Goal: Transaction & Acquisition: Purchase product/service

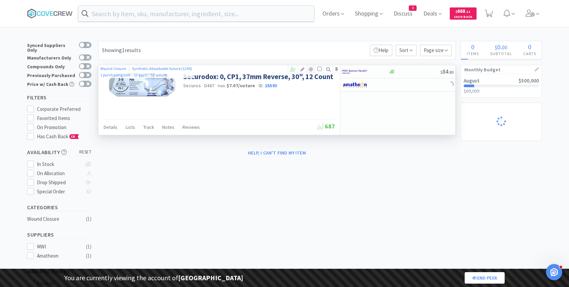
select select "1"
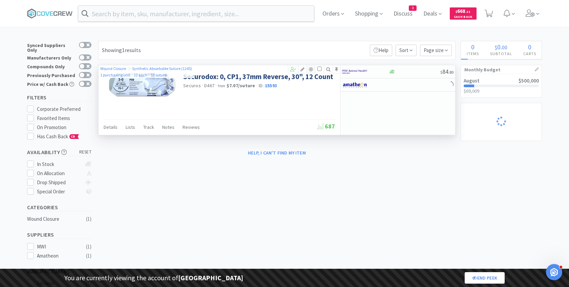
select select "1"
select select "2"
select select "5"
select select "2"
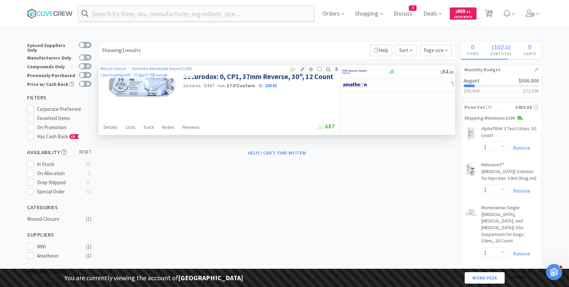
select select "1"
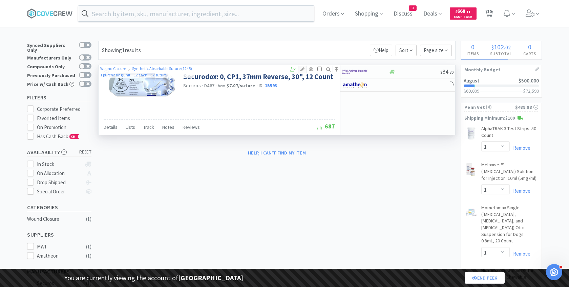
select select "1"
select select "2"
select select "1"
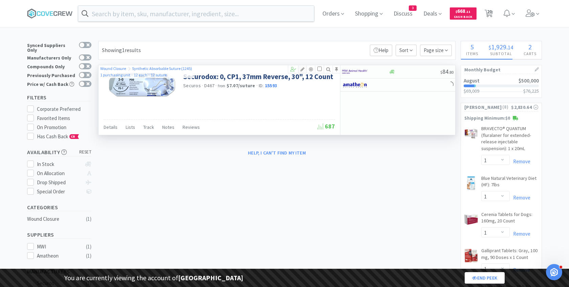
select select "5"
select select "2"
click at [303, 69] on icon at bounding box center [302, 69] width 8 height 5
select select "1"
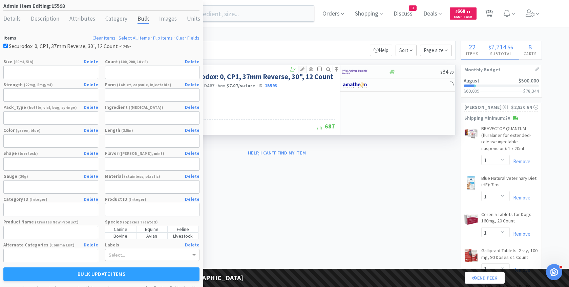
select select "1"
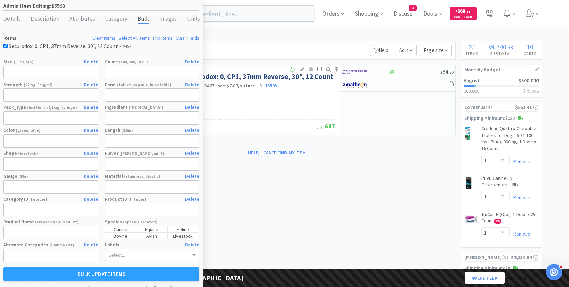
select select "1"
select select "4"
select select "1"
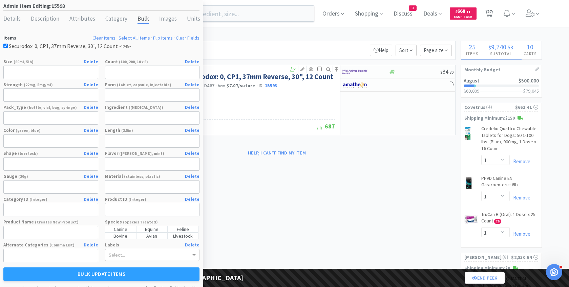
select select "1"
click at [187, 22] on div "Units" at bounding box center [193, 19] width 13 height 10
select select "purchasing unit"
select select "each"
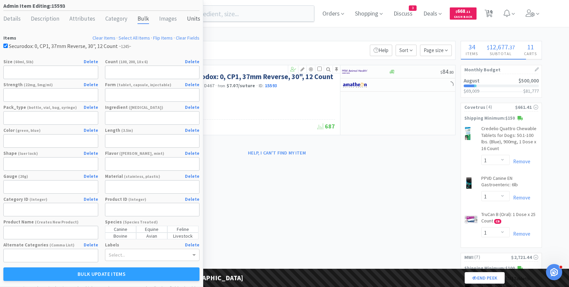
select select "suture"
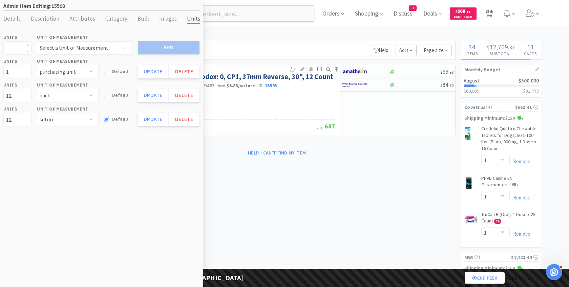
click at [21, 48] on input at bounding box center [17, 48] width 27 height 13
select select "1"
select select "3"
type input "1"
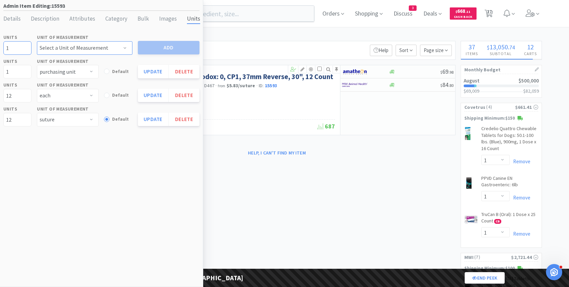
click at [59, 51] on select "Select a Unit of Measurement applicator bag bottle box bucket can caplet capsul…" at bounding box center [84, 48] width 95 height 14
select select "box"
click at [37, 41] on select "Select a Unit of Measurement applicator bag bottle box bucket can caplet capsul…" at bounding box center [84, 48] width 95 height 14
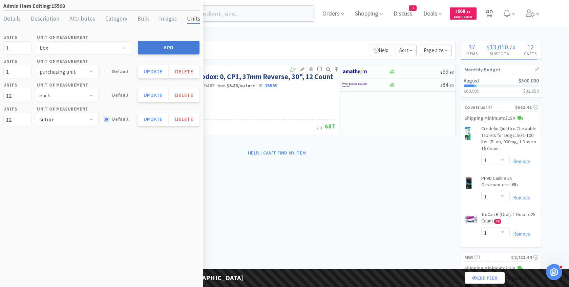
click at [158, 49] on button "Add" at bounding box center [169, 48] width 62 height 14
select select
select select "box"
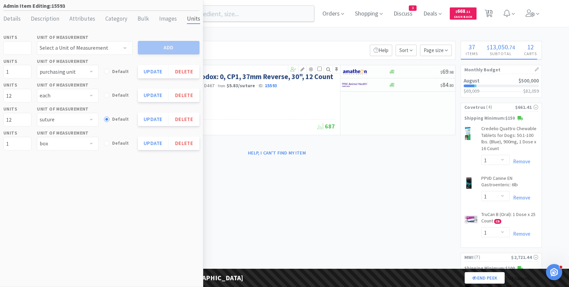
select select "2"
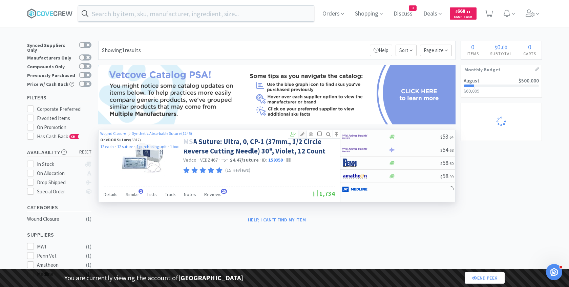
select select "1"
click at [304, 133] on icon at bounding box center [302, 134] width 8 height 5
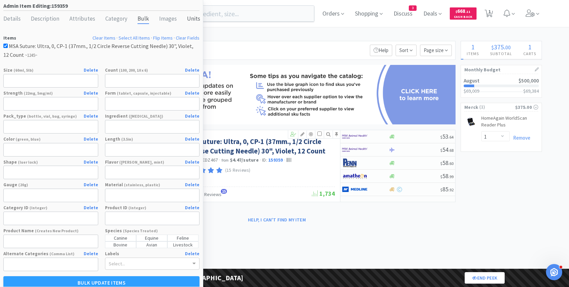
click at [188, 20] on div "Units" at bounding box center [193, 19] width 13 height 10
select select "each"
select select "suture"
select select "purchasing unit"
select select "box"
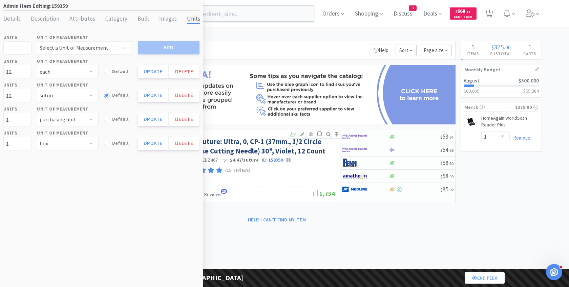
select select "1"
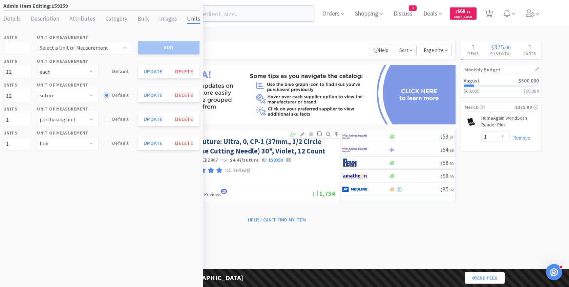
select select "4"
select select "1"
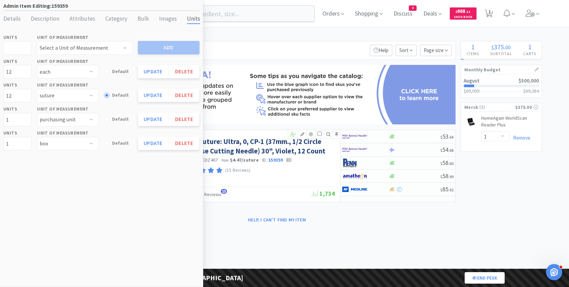
select select "1"
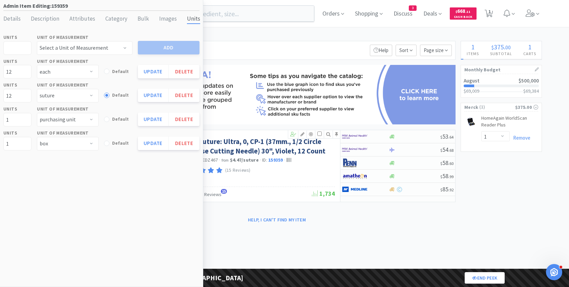
select select "1"
select select "2"
select select "1"
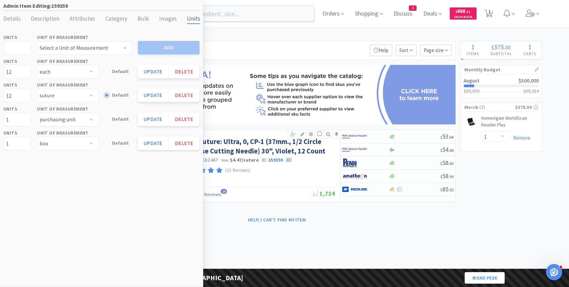
select select "5"
select select "2"
select select "1"
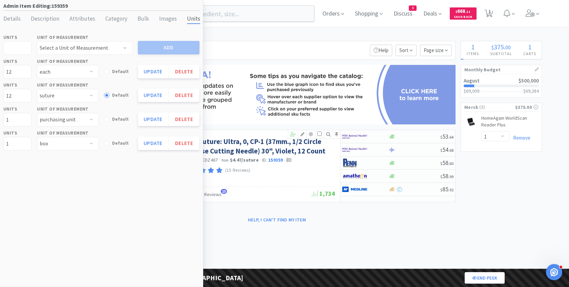
select select "1"
select select "2"
select select "1"
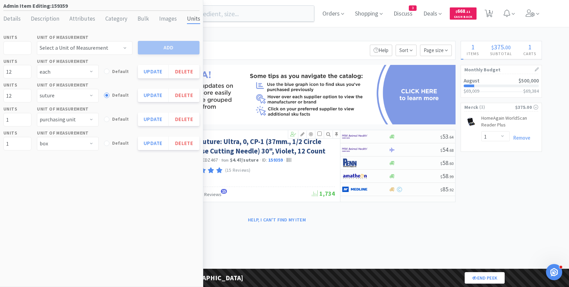
select select "2"
select select "1"
select select "3"
select select "1"
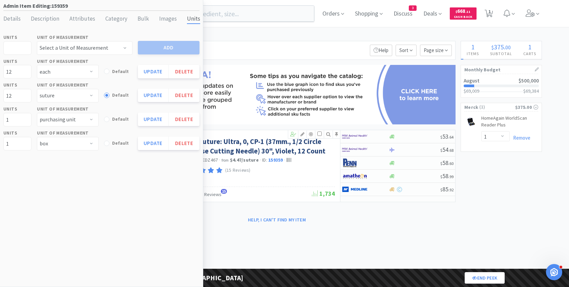
select select "2"
select select "5"
select select "2"
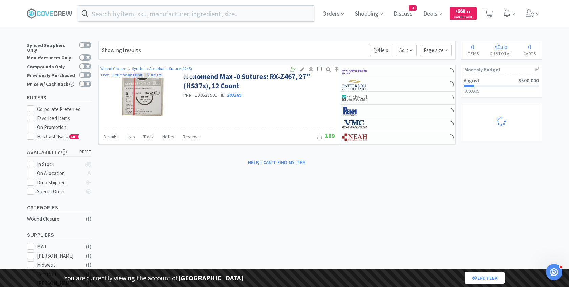
select select "1"
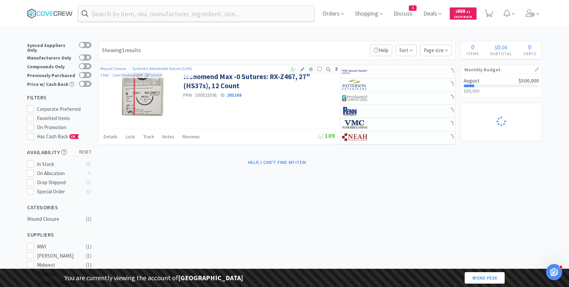
select select "4"
select select "1"
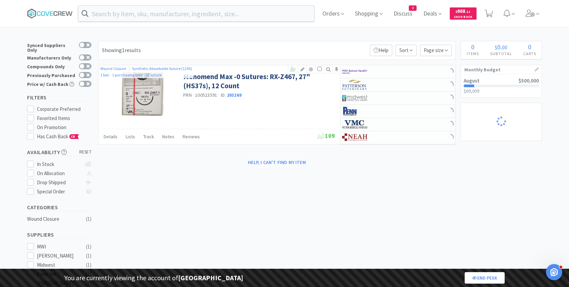
select select "1"
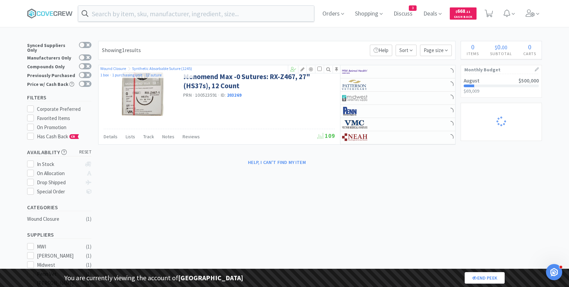
select select "1"
select select "2"
select select "1"
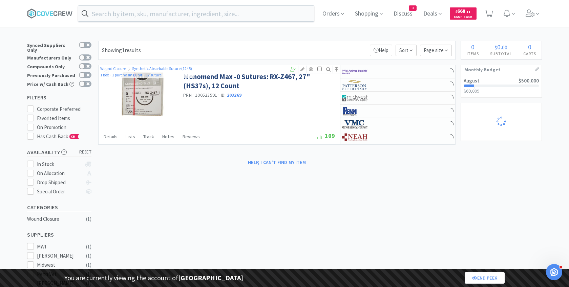
select select "5"
select select "2"
select select "1"
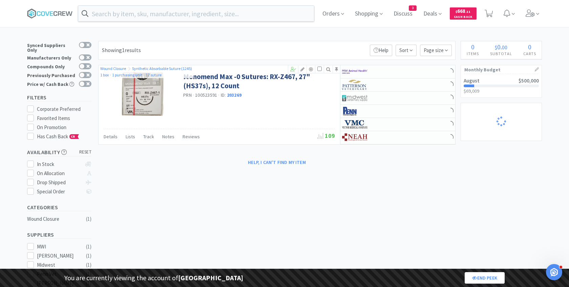
select select "1"
select select "2"
select select "1"
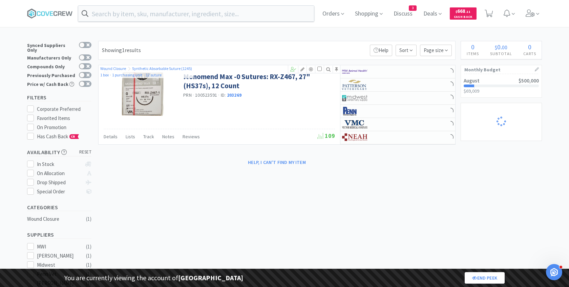
select select "2"
select select "1"
select select "3"
select select "1"
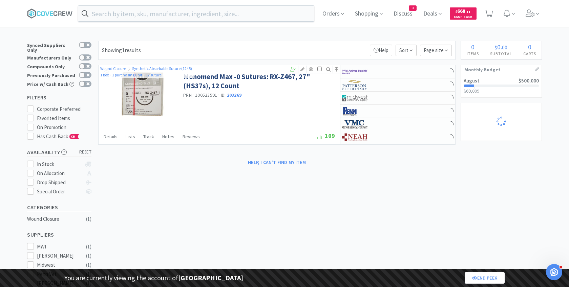
select select "2"
select select "1"
select select "5"
select select "2"
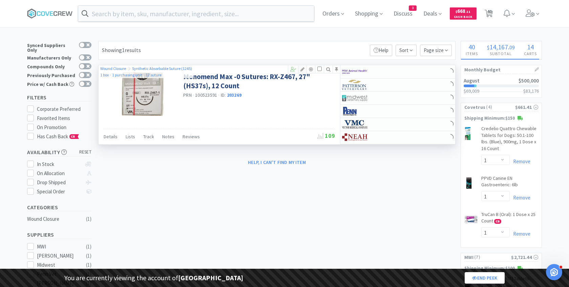
click at [301, 67] on icon at bounding box center [302, 69] width 8 height 5
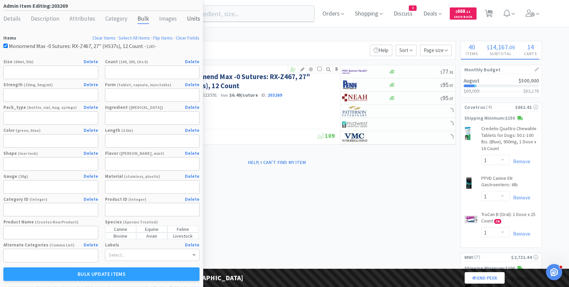
click at [187, 19] on div "Units" at bounding box center [193, 19] width 13 height 10
select select "box"
select select "purchasing unit"
select select "suture"
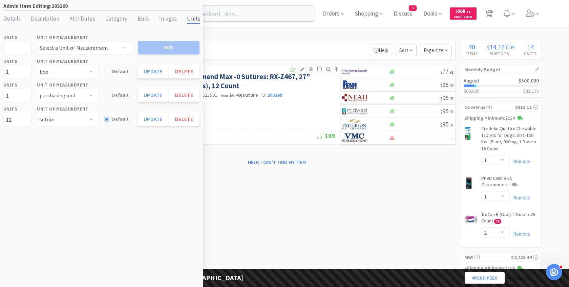
select select "1"
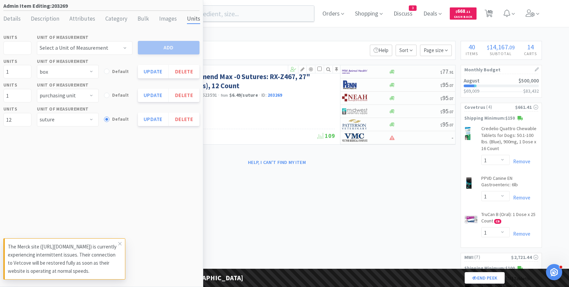
select select "1"
